Goal: Obtain resource: Download file/media

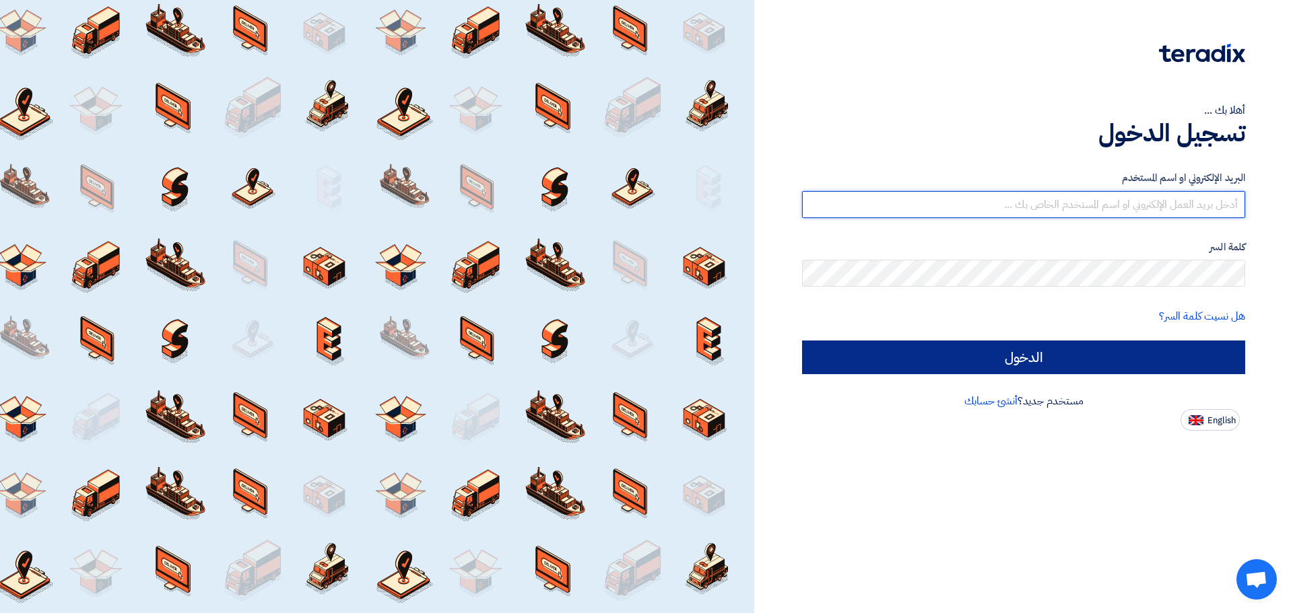
type input "[EMAIL_ADDRESS][DOMAIN_NAME]"
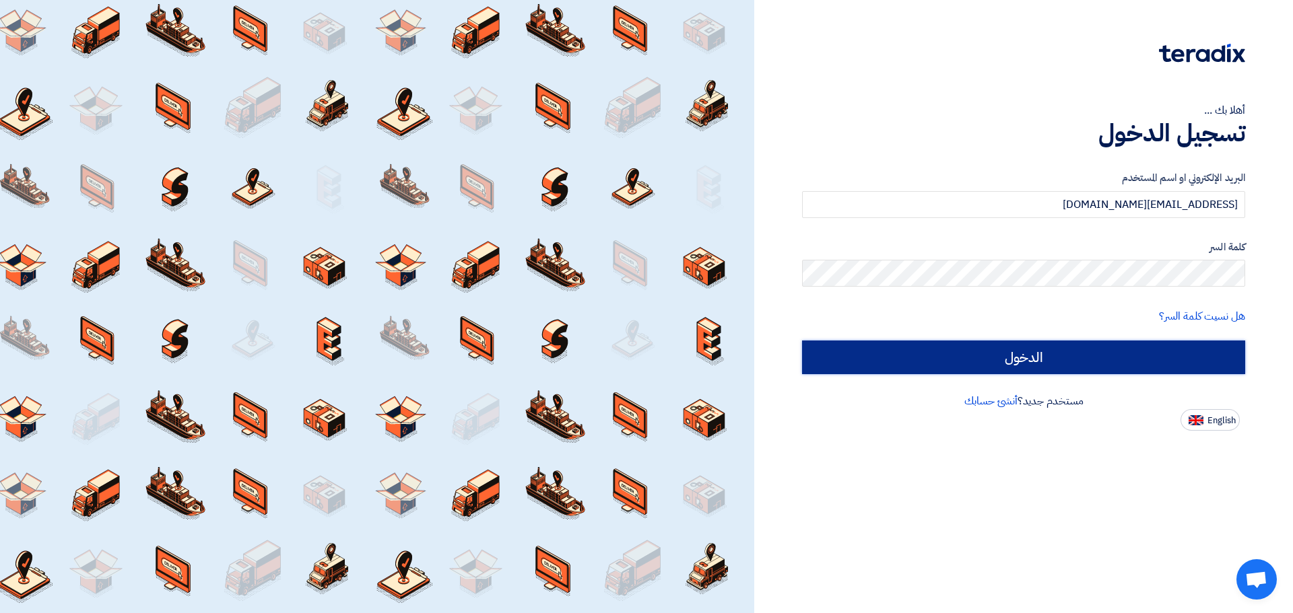
click at [1019, 354] on input "الدخول" at bounding box center [1023, 358] width 443 height 34
type input "Sign in"
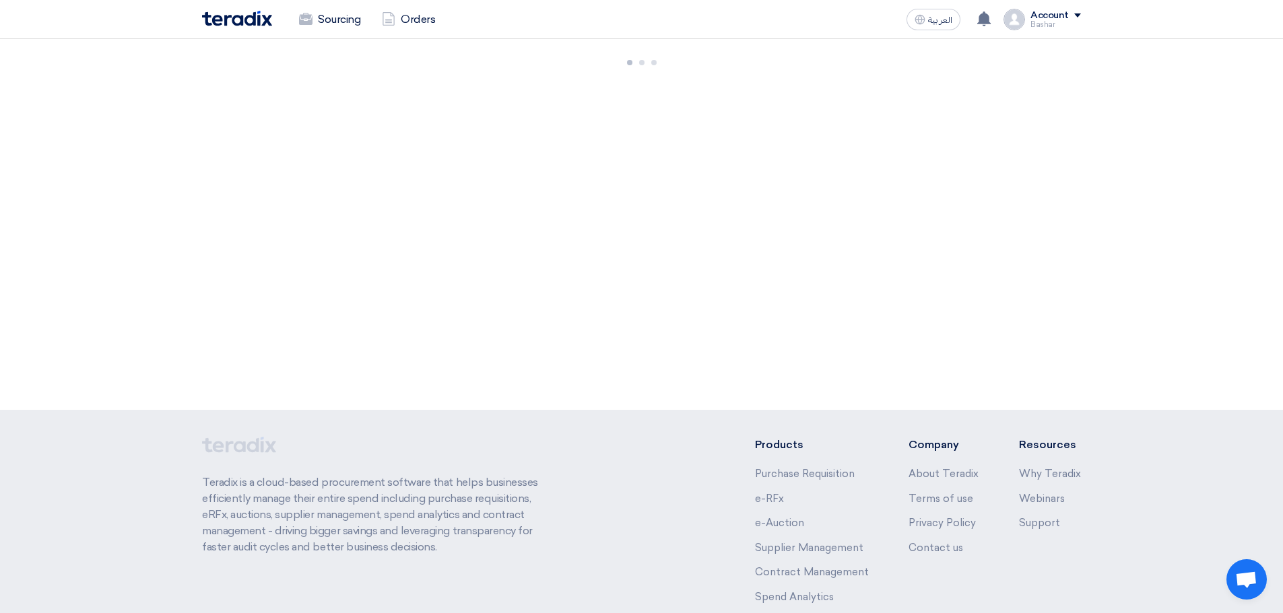
click at [745, 255] on div "New PR Submit your requirements with a variety of sourcing events: RFP/RFQ/Auct…" at bounding box center [641, 224] width 1283 height 371
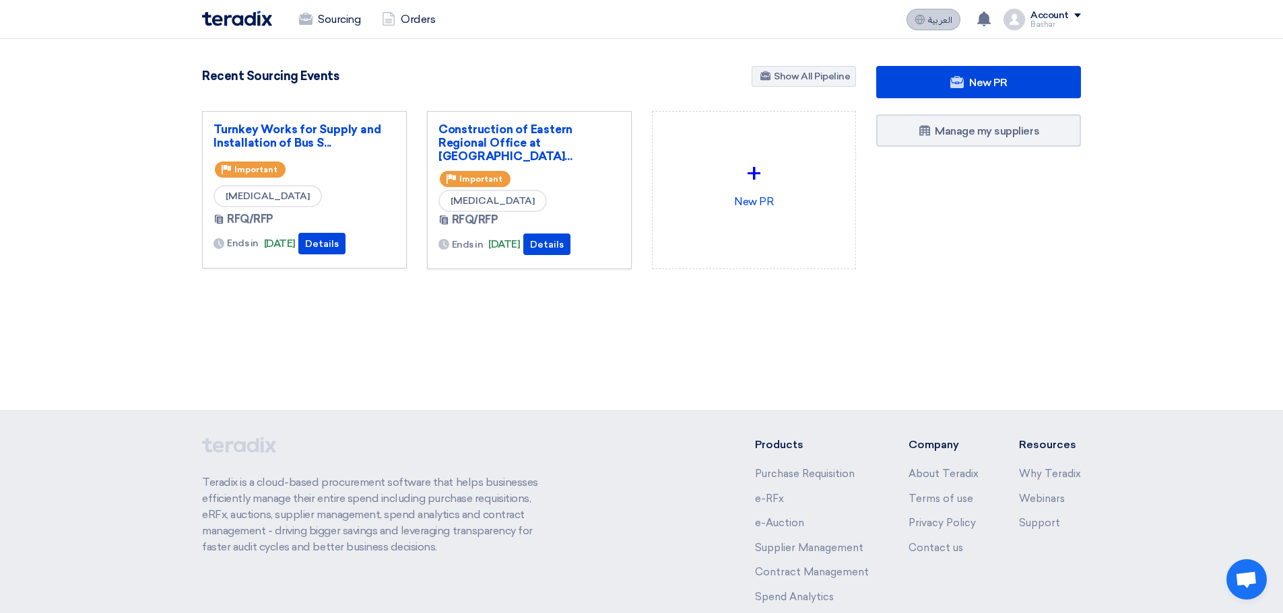
click at [933, 18] on span "العربية" at bounding box center [940, 19] width 24 height 9
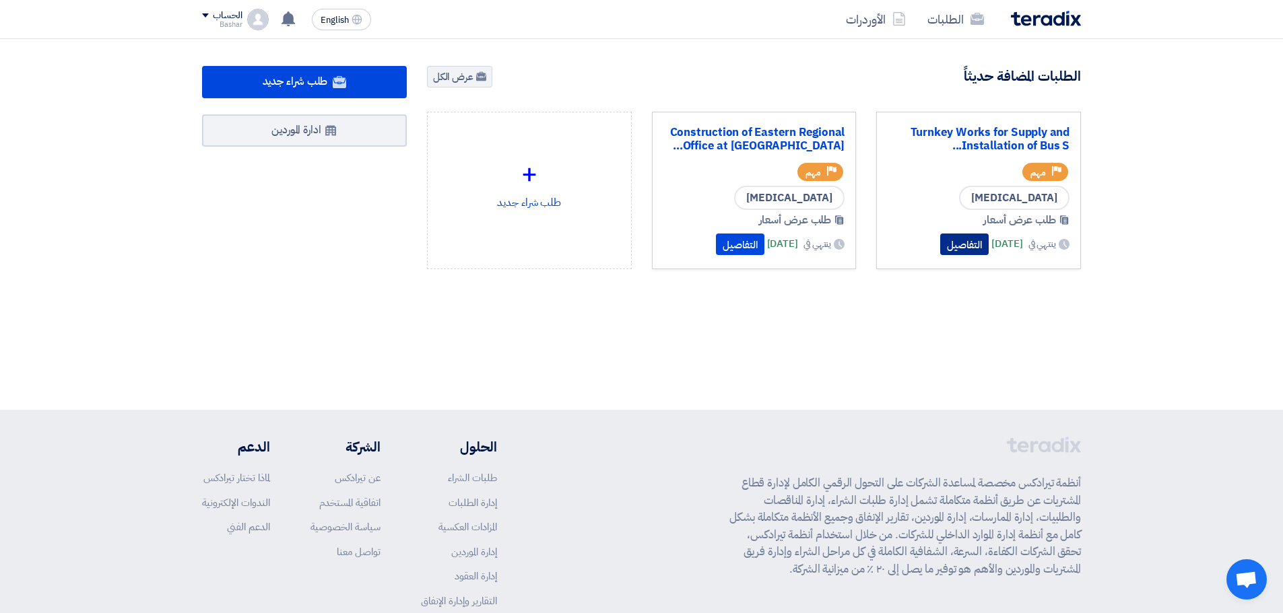
click at [943, 249] on button "التفاصيل" at bounding box center [964, 245] width 48 height 22
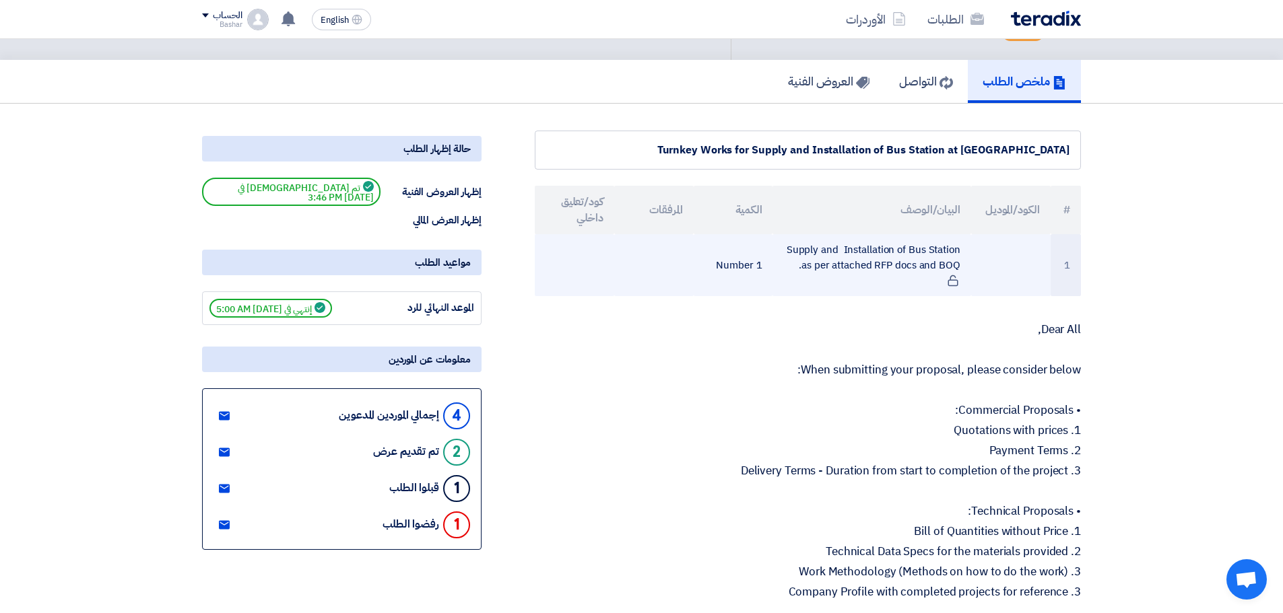
scroll to position [135, 0]
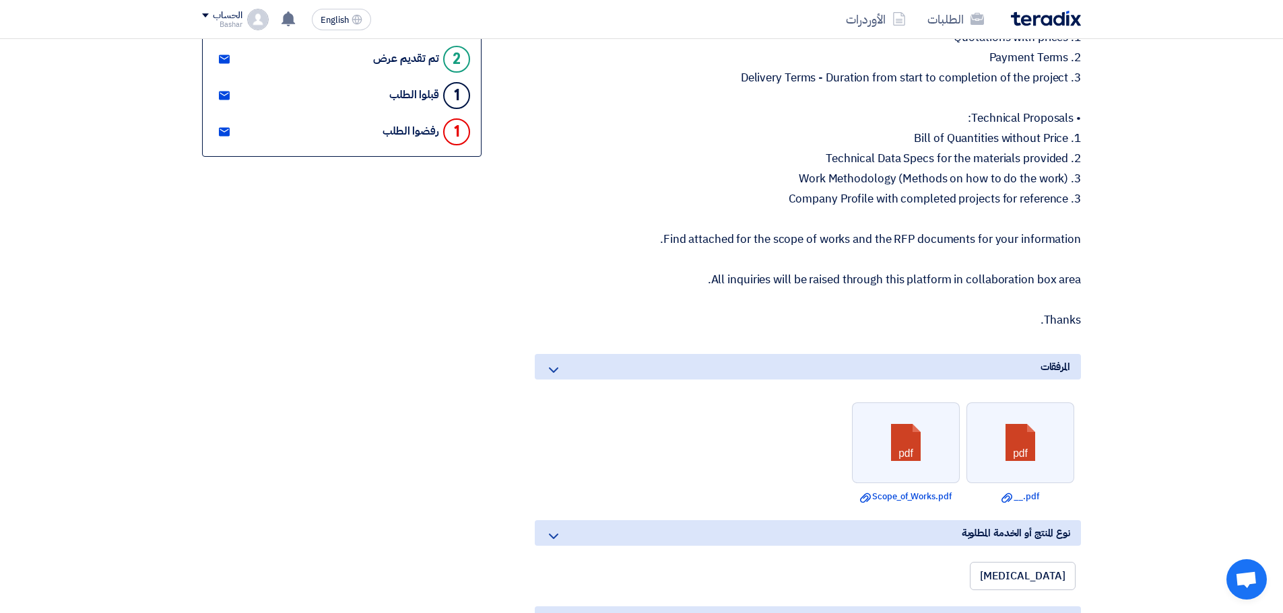
scroll to position [471, 0]
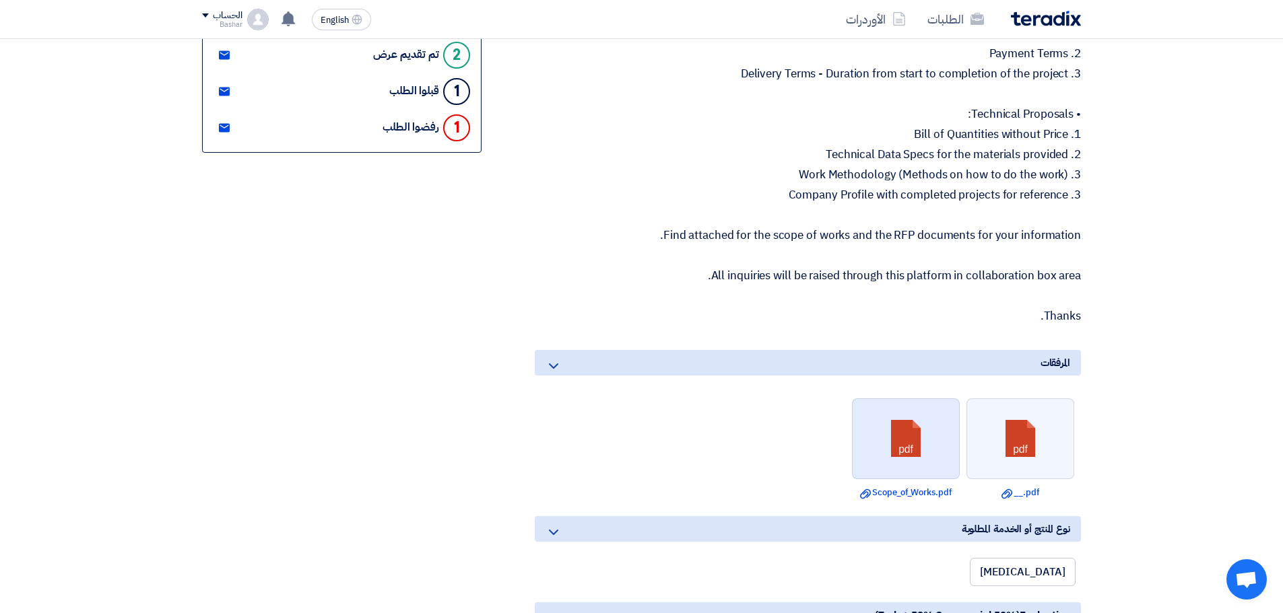
click at [906, 434] on link at bounding box center [906, 439] width 108 height 81
